Goal: Task Accomplishment & Management: Use online tool/utility

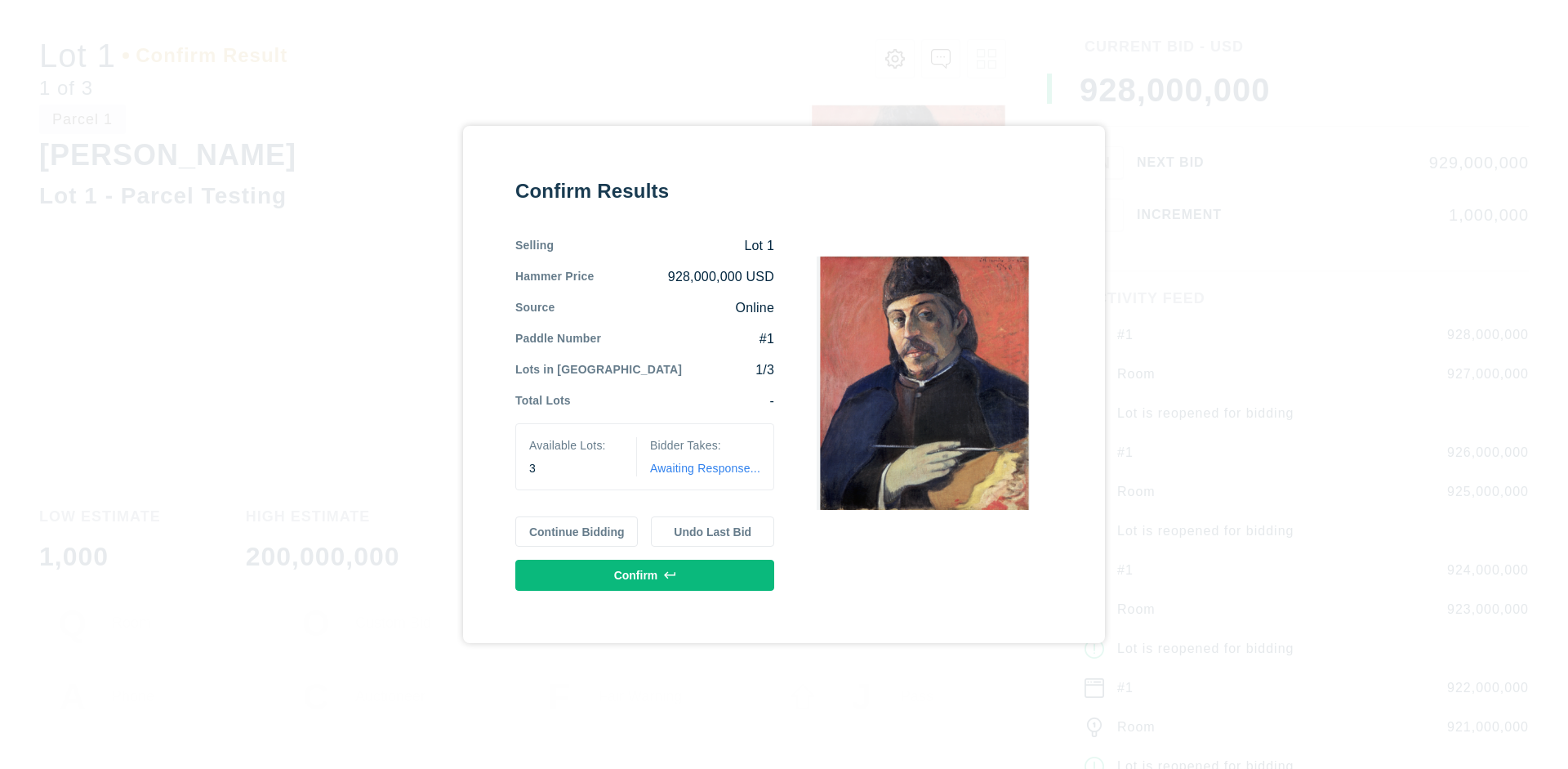
click at [577, 531] on button "Continue Bidding" at bounding box center [577, 531] width 123 height 31
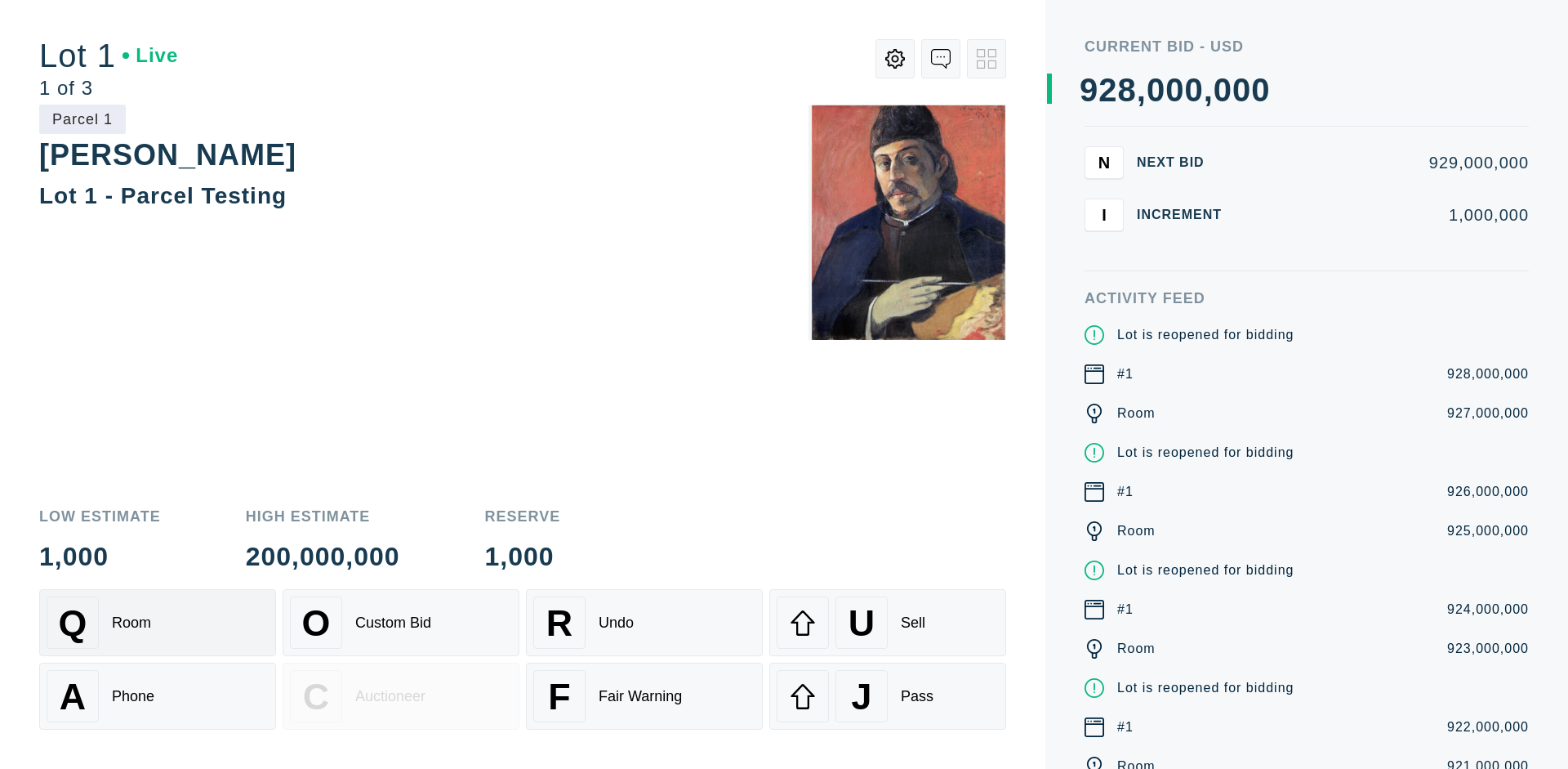
click at [157, 622] on div "Q Room" at bounding box center [157, 621] width 222 height 52
